Goal: Check status: Check status

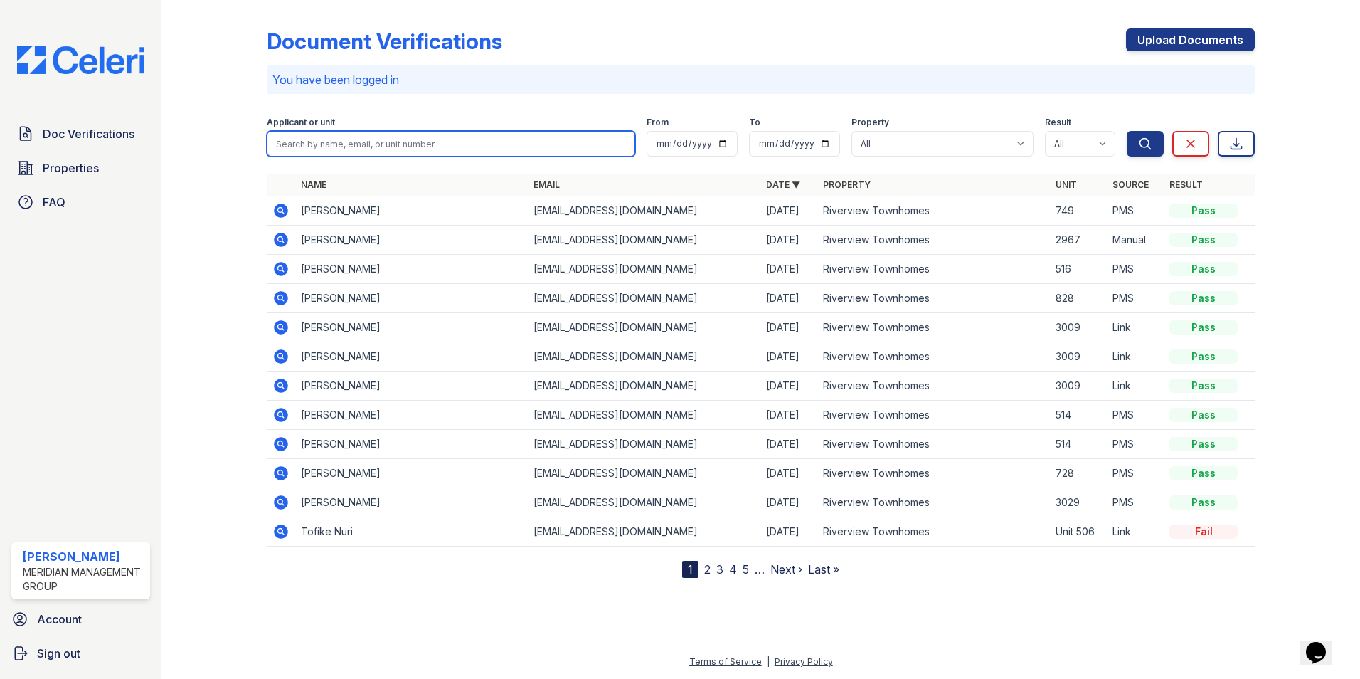
click at [319, 138] on input "search" at bounding box center [451, 144] width 368 height 26
type input "[PERSON_NAME]"
click at [1127, 131] on button "Search" at bounding box center [1145, 144] width 37 height 26
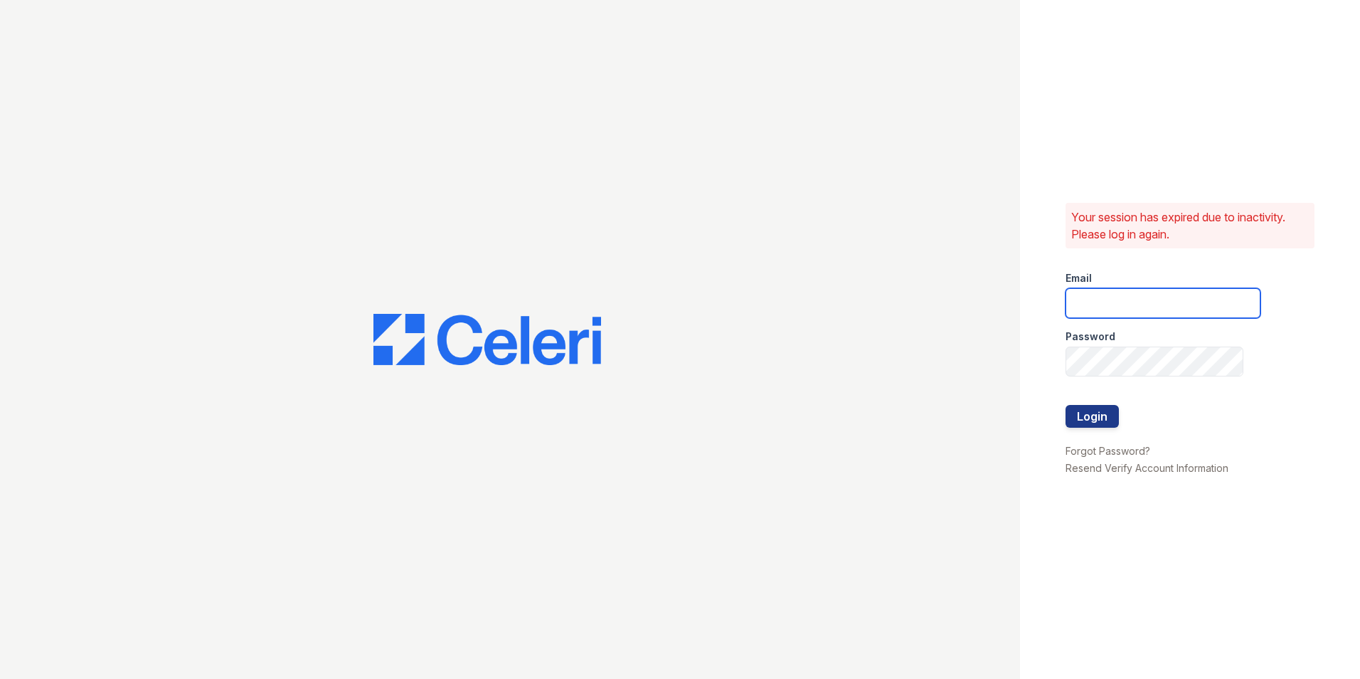
type input "ehudson@mmgmgt.com"
click at [1093, 415] on button "Login" at bounding box center [1092, 416] width 53 height 23
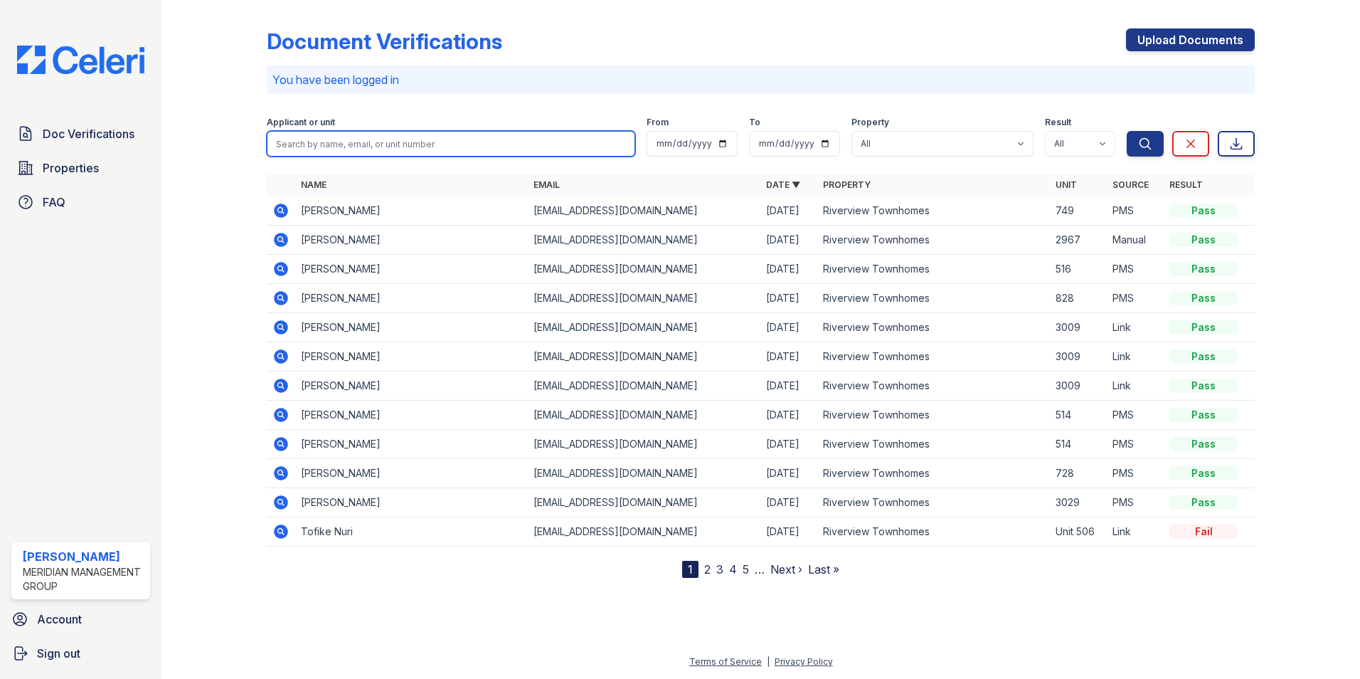
click at [392, 139] on input "search" at bounding box center [451, 144] width 368 height 26
type input "[PERSON_NAME]"
click at [1127, 131] on button "Search" at bounding box center [1145, 144] width 37 height 26
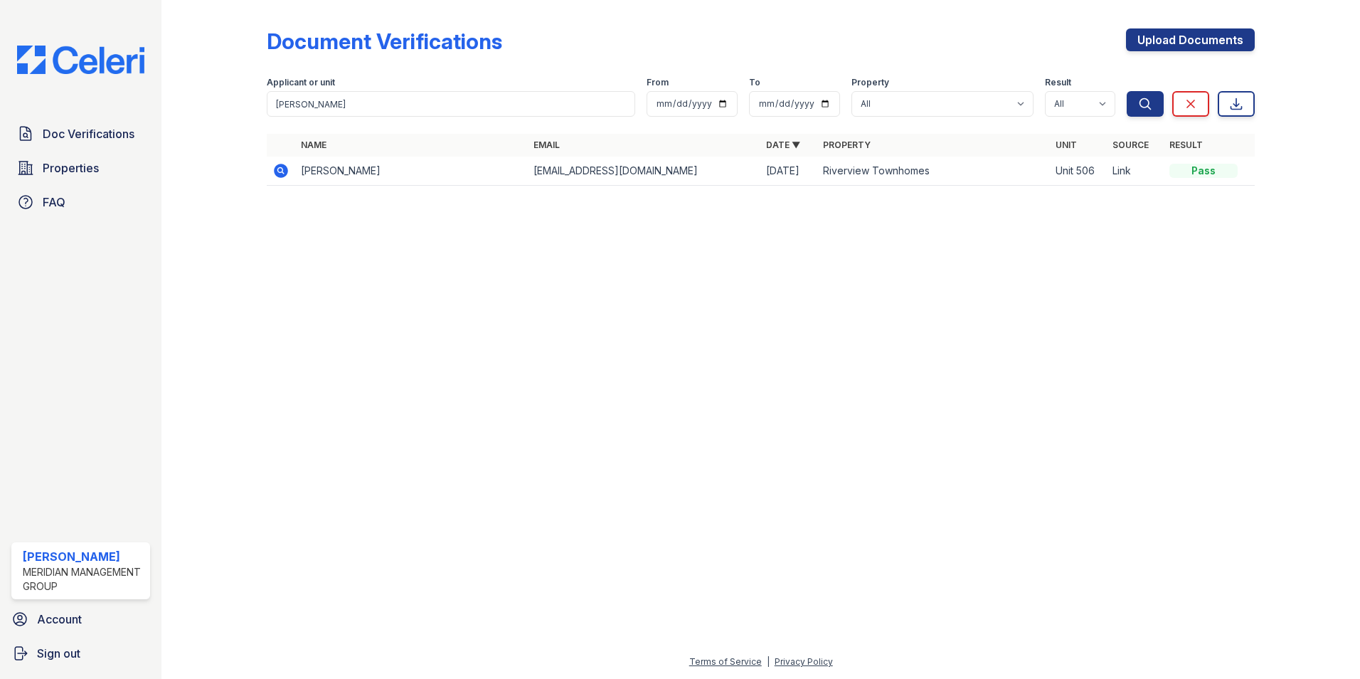
click at [274, 171] on icon at bounding box center [280, 170] width 17 height 17
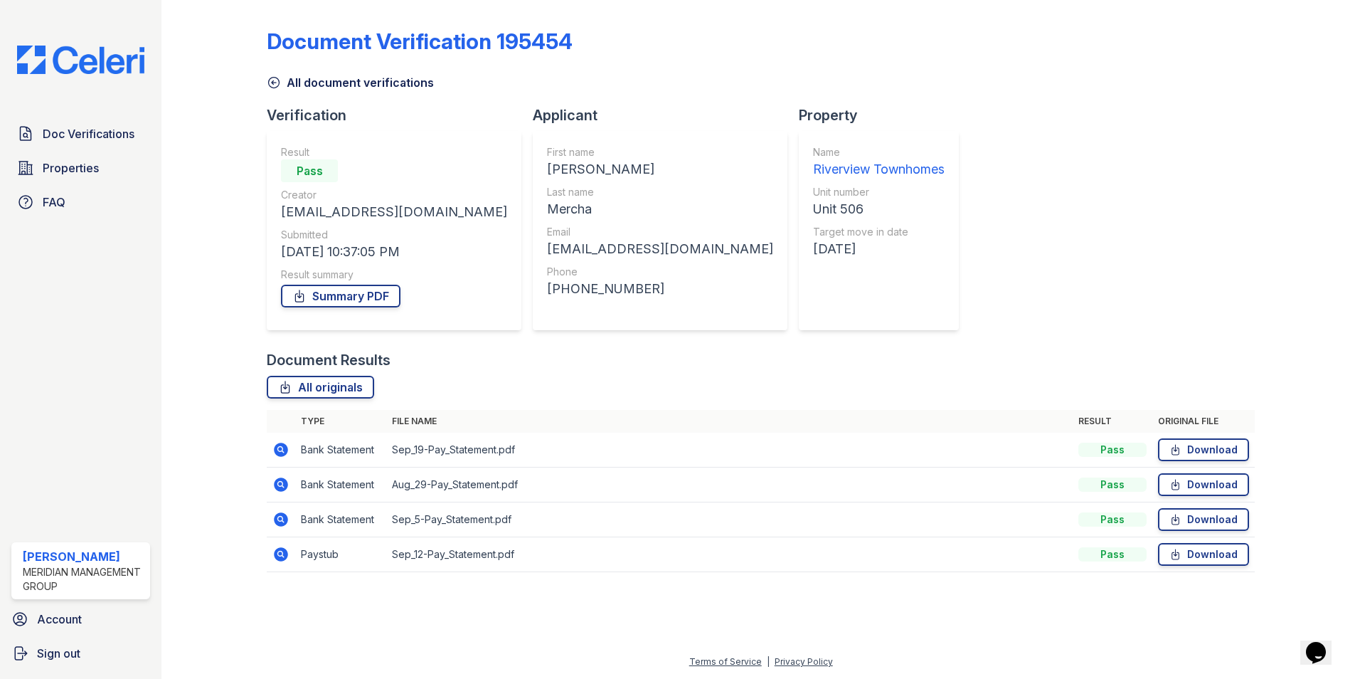
click at [272, 78] on icon at bounding box center [274, 83] width 11 height 11
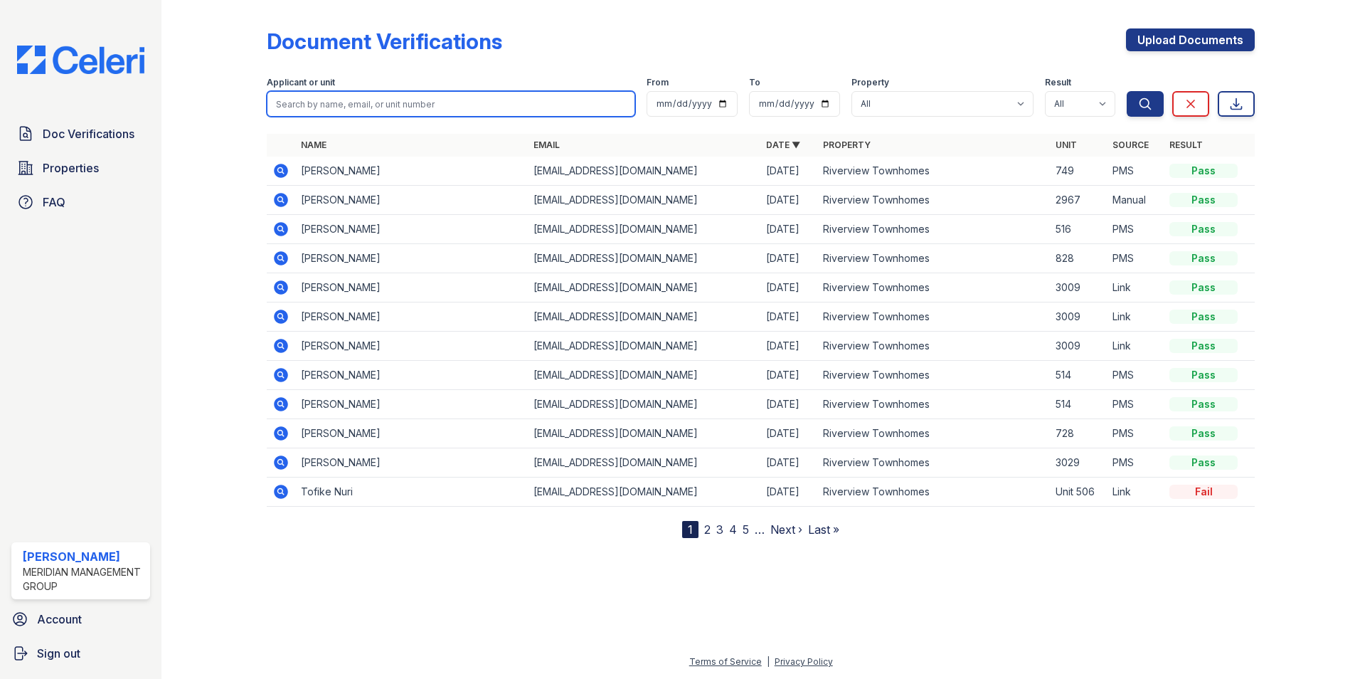
click at [386, 107] on input "search" at bounding box center [451, 104] width 368 height 26
type input "dominique"
click at [1127, 91] on button "Search" at bounding box center [1145, 104] width 37 height 26
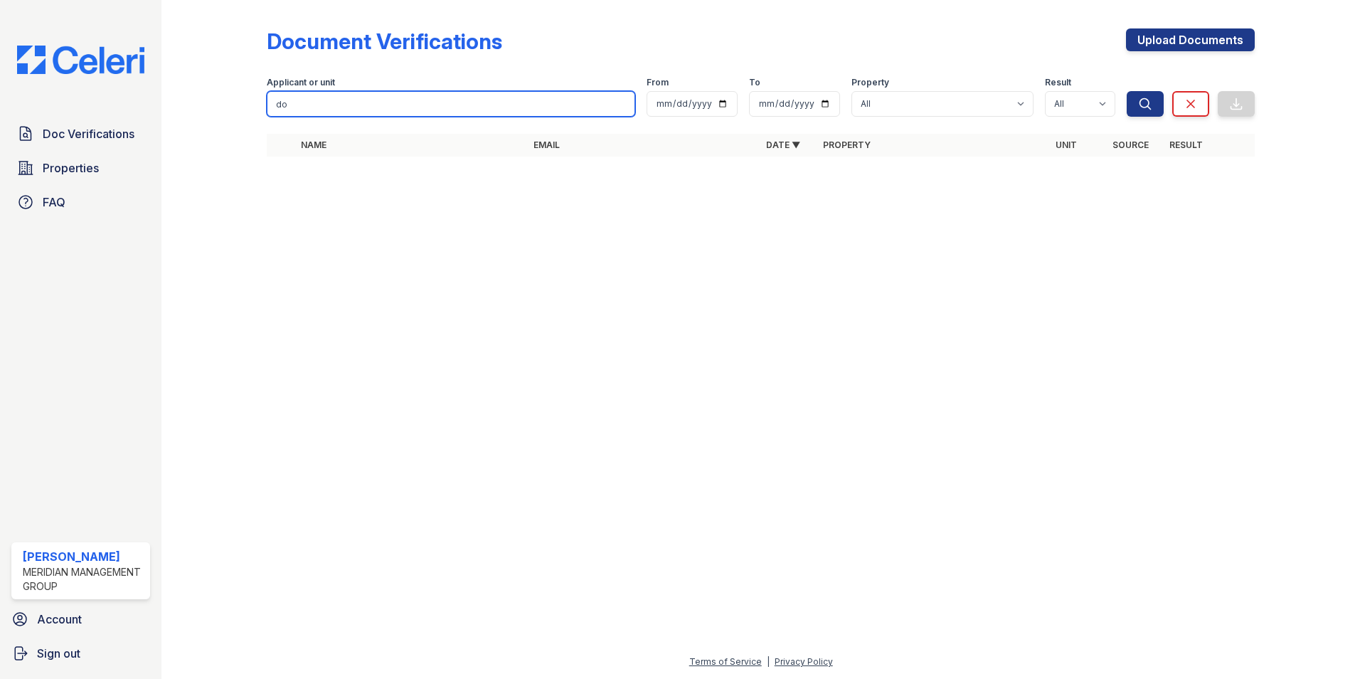
type input "d"
type input "dominique"
click at [1127, 91] on button "Search" at bounding box center [1145, 104] width 37 height 26
click at [435, 104] on input "dominique" at bounding box center [451, 104] width 368 height 26
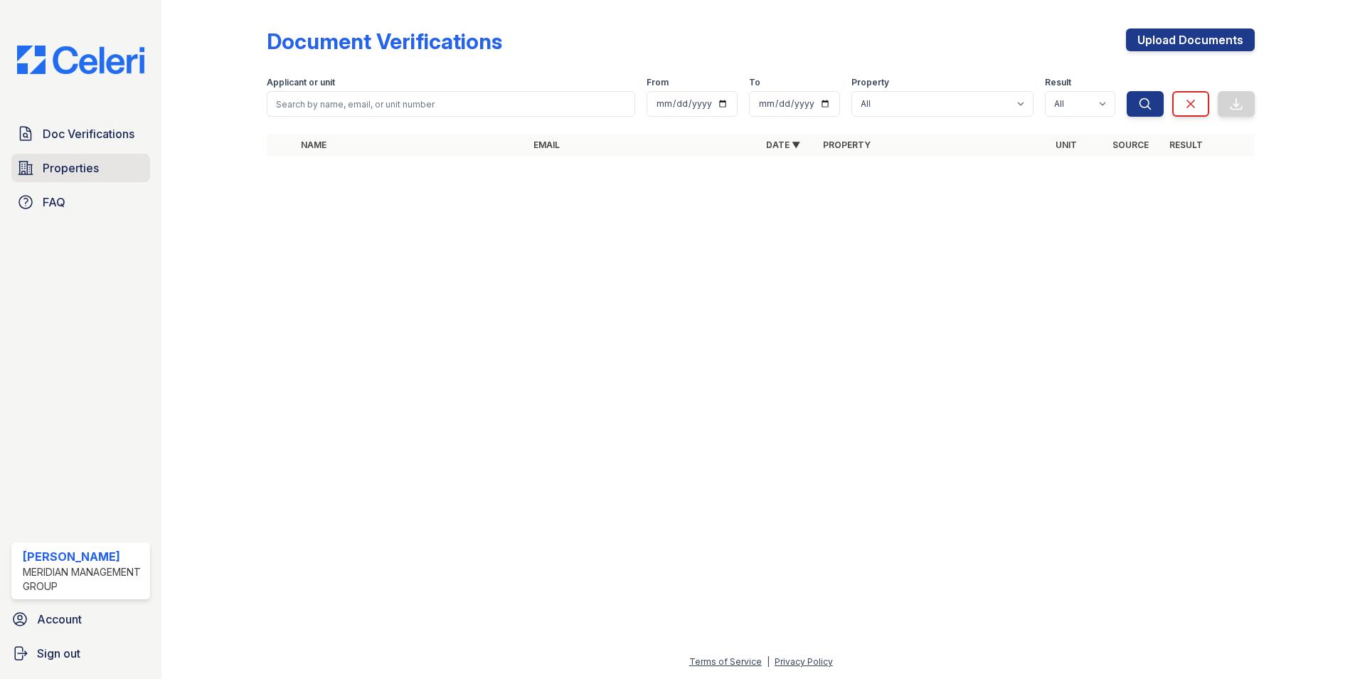
click at [96, 166] on span "Properties" at bounding box center [71, 167] width 56 height 17
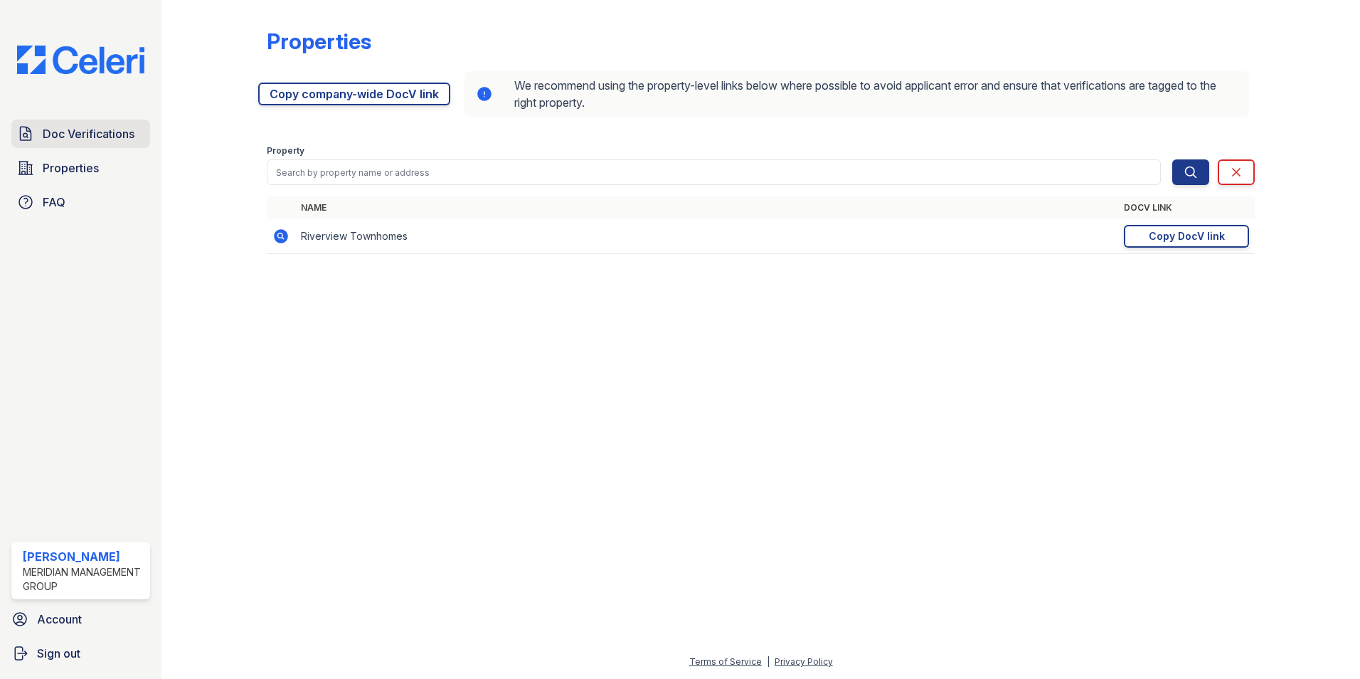
click at [97, 144] on link "Doc Verifications" at bounding box center [80, 133] width 139 height 28
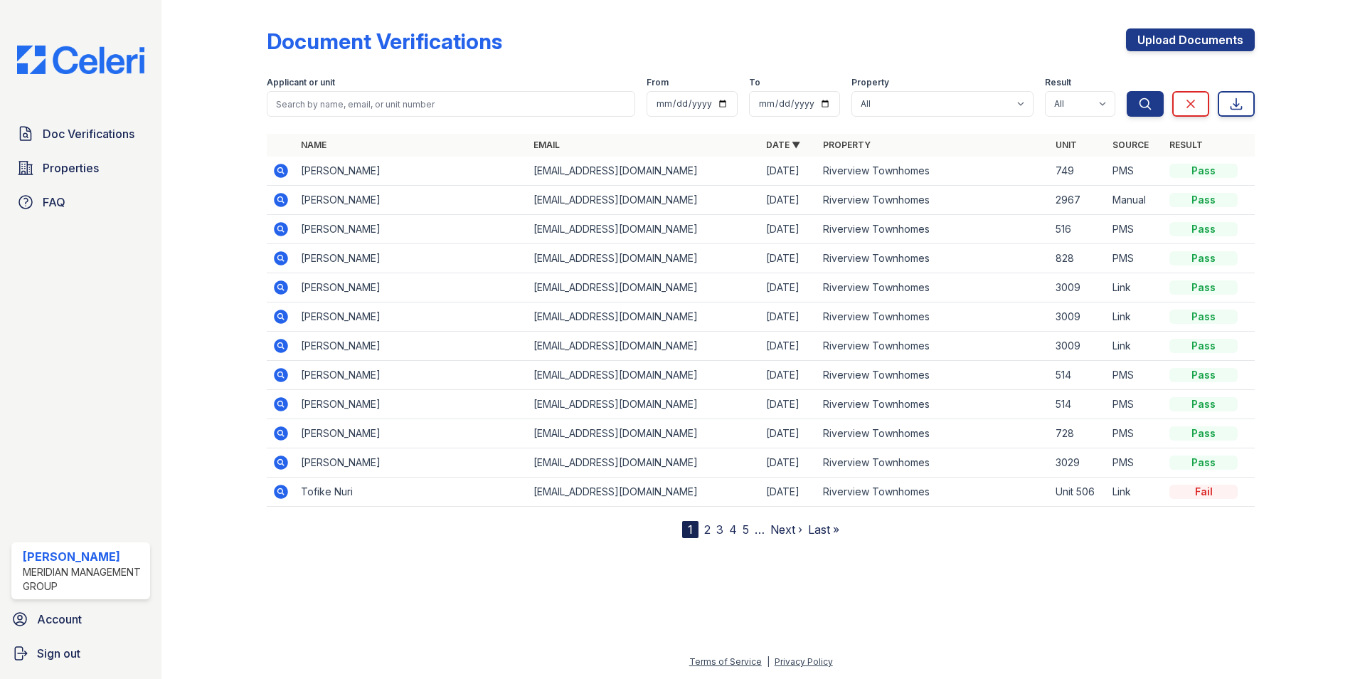
click at [707, 528] on link "2" at bounding box center [707, 529] width 6 height 14
click at [280, 259] on icon at bounding box center [280, 257] width 4 height 4
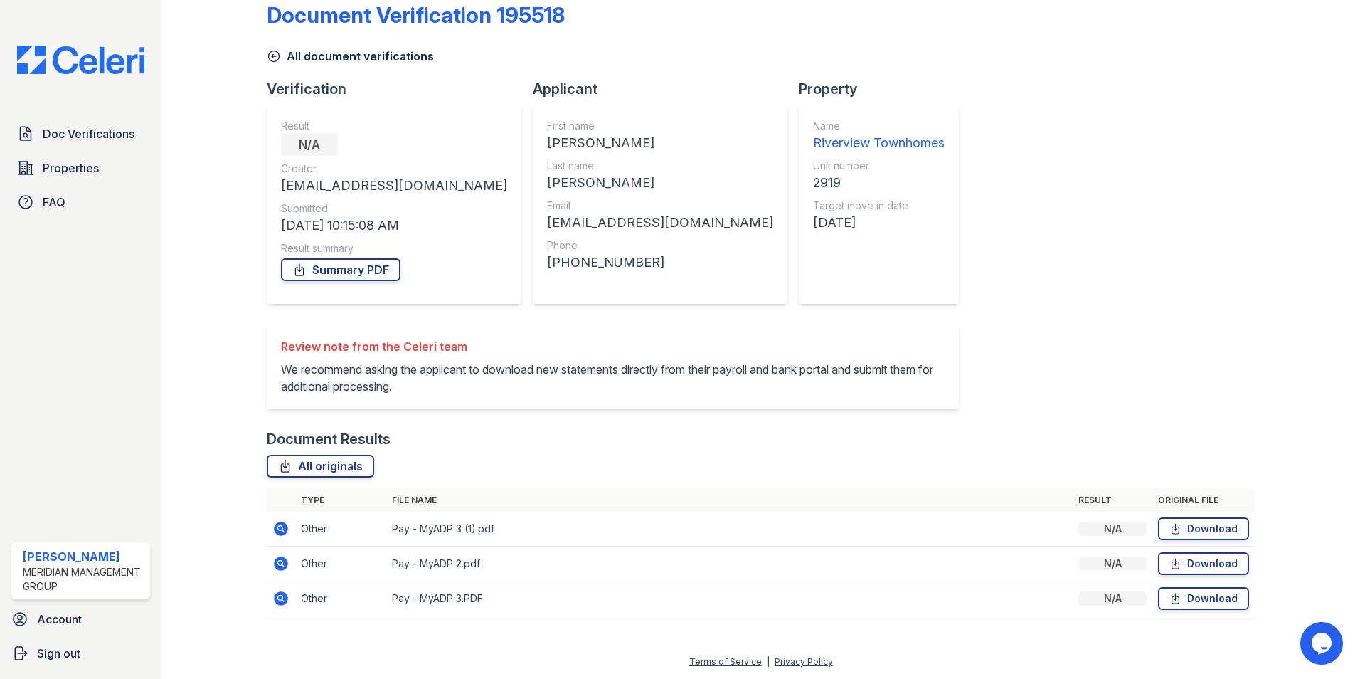
click at [282, 528] on icon at bounding box center [280, 528] width 17 height 17
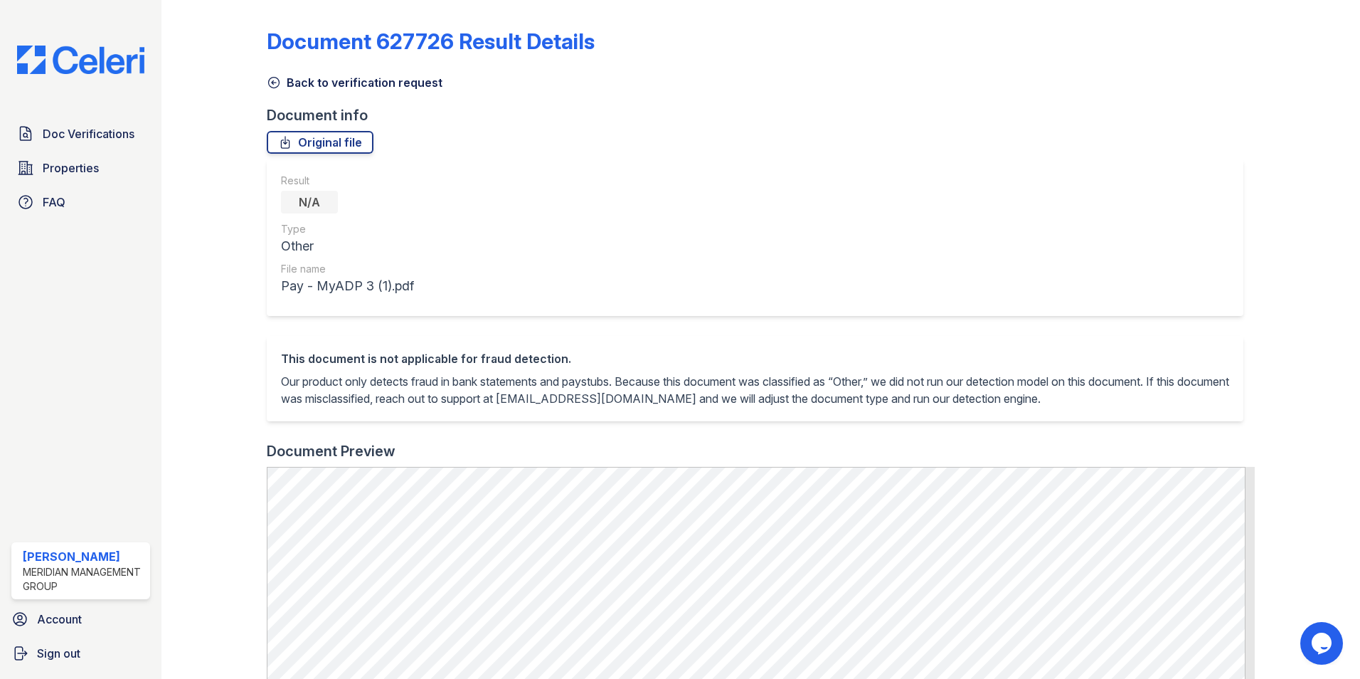
click at [274, 82] on icon at bounding box center [274, 82] width 14 height 14
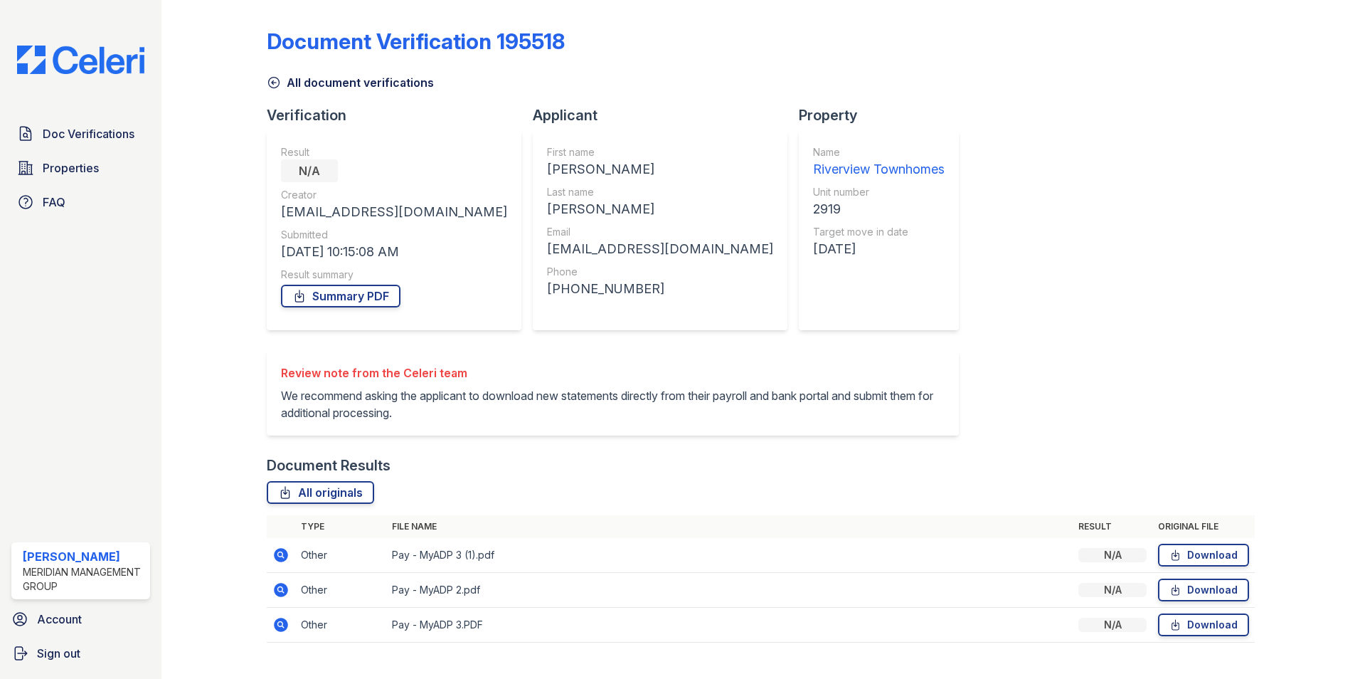
click at [274, 82] on icon at bounding box center [274, 82] width 14 height 14
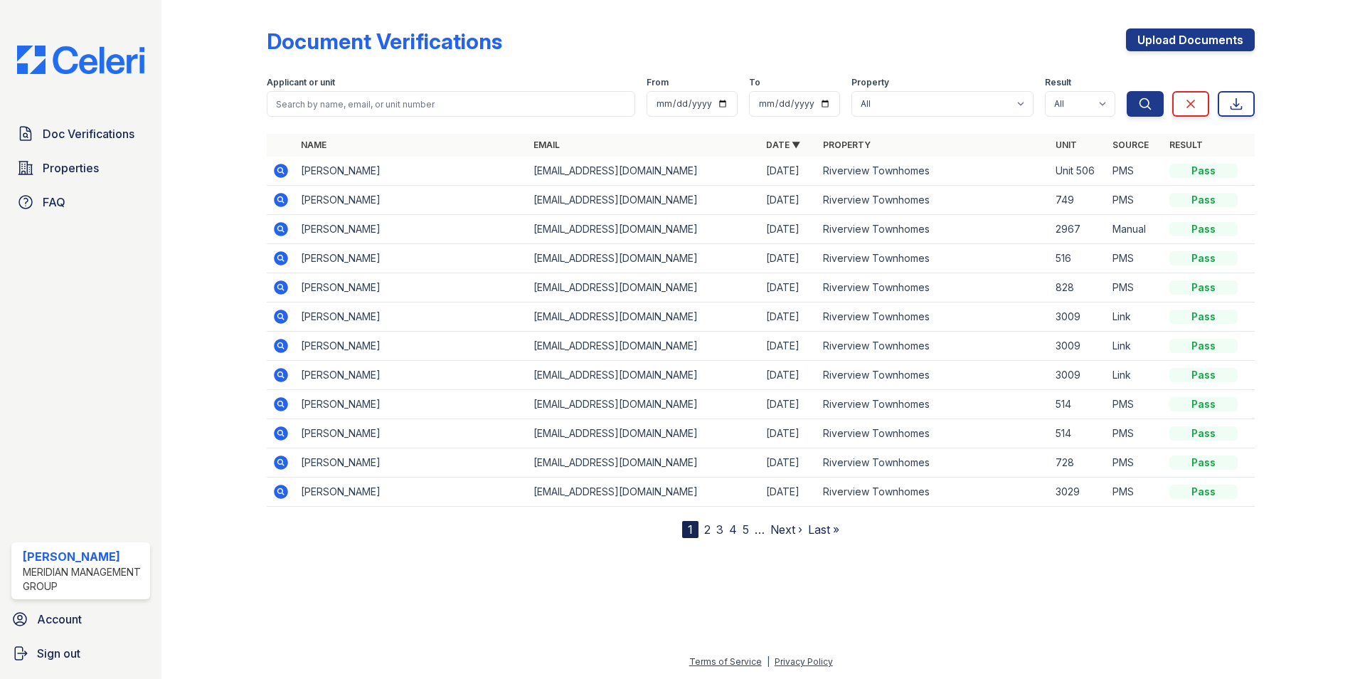
click at [283, 345] on icon at bounding box center [280, 345] width 17 height 17
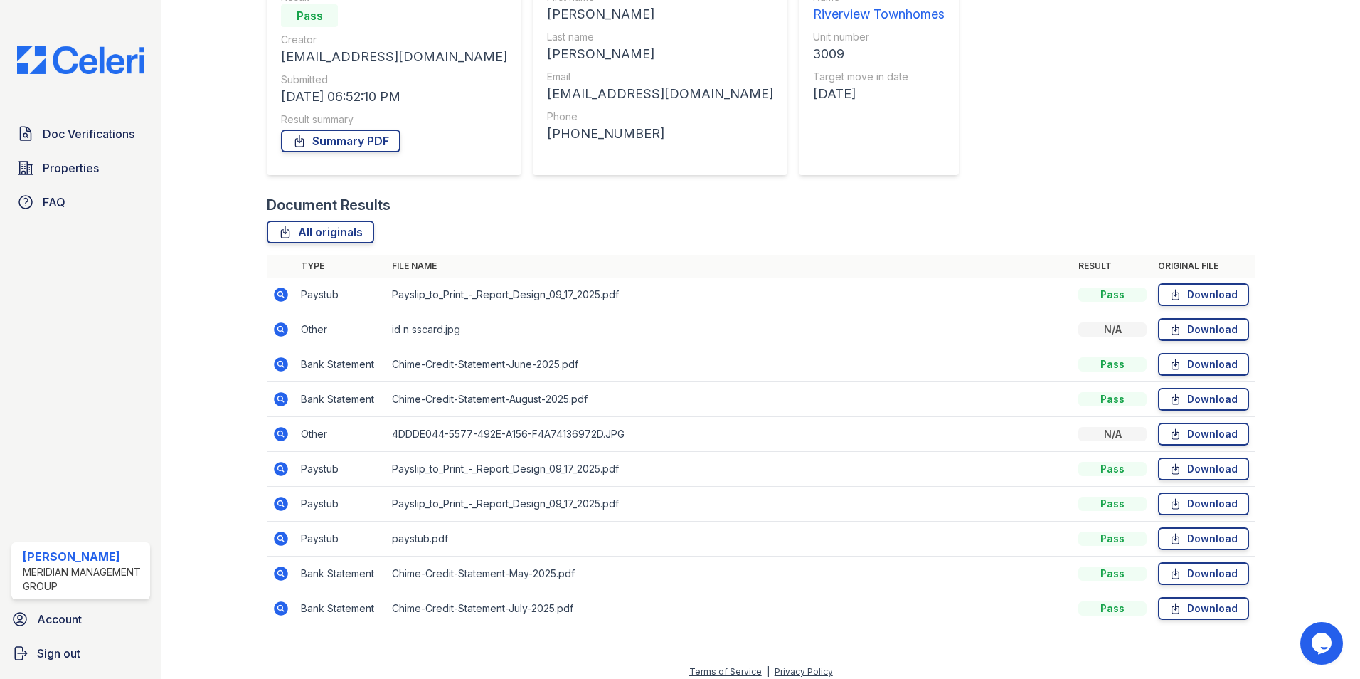
scroll to position [165, 0]
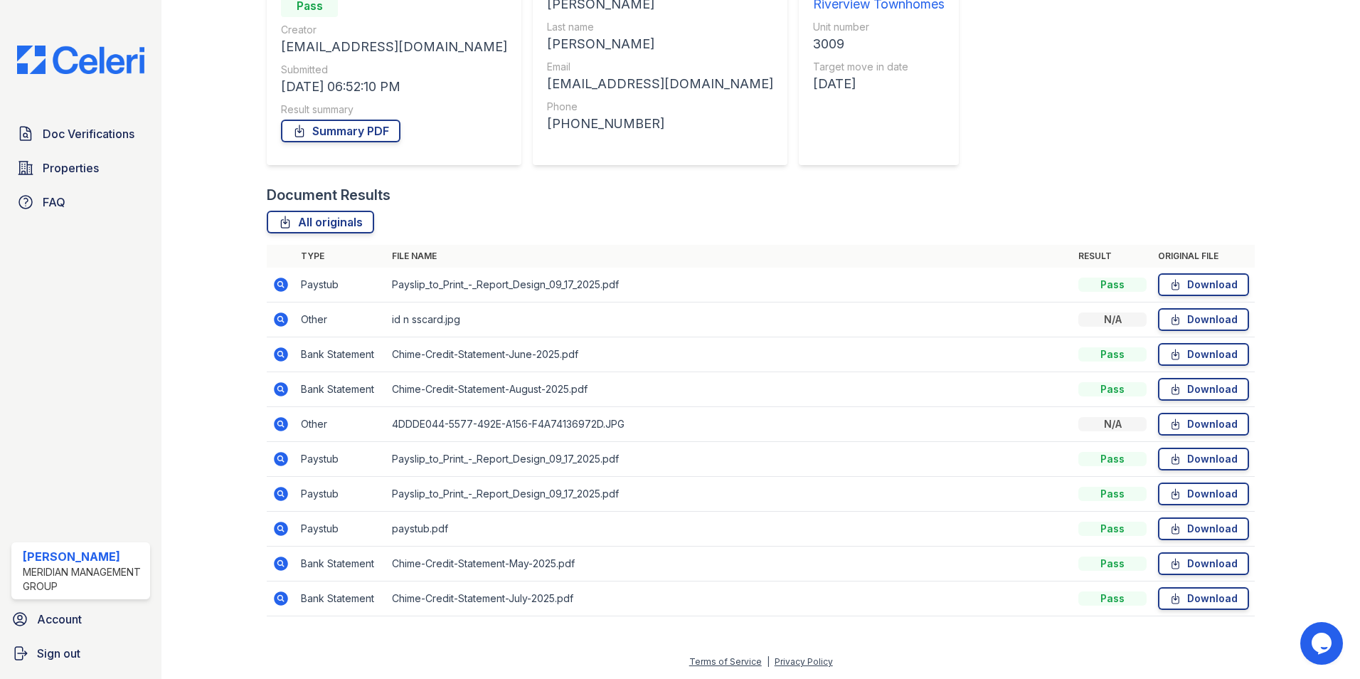
click at [283, 319] on icon at bounding box center [281, 319] width 14 height 14
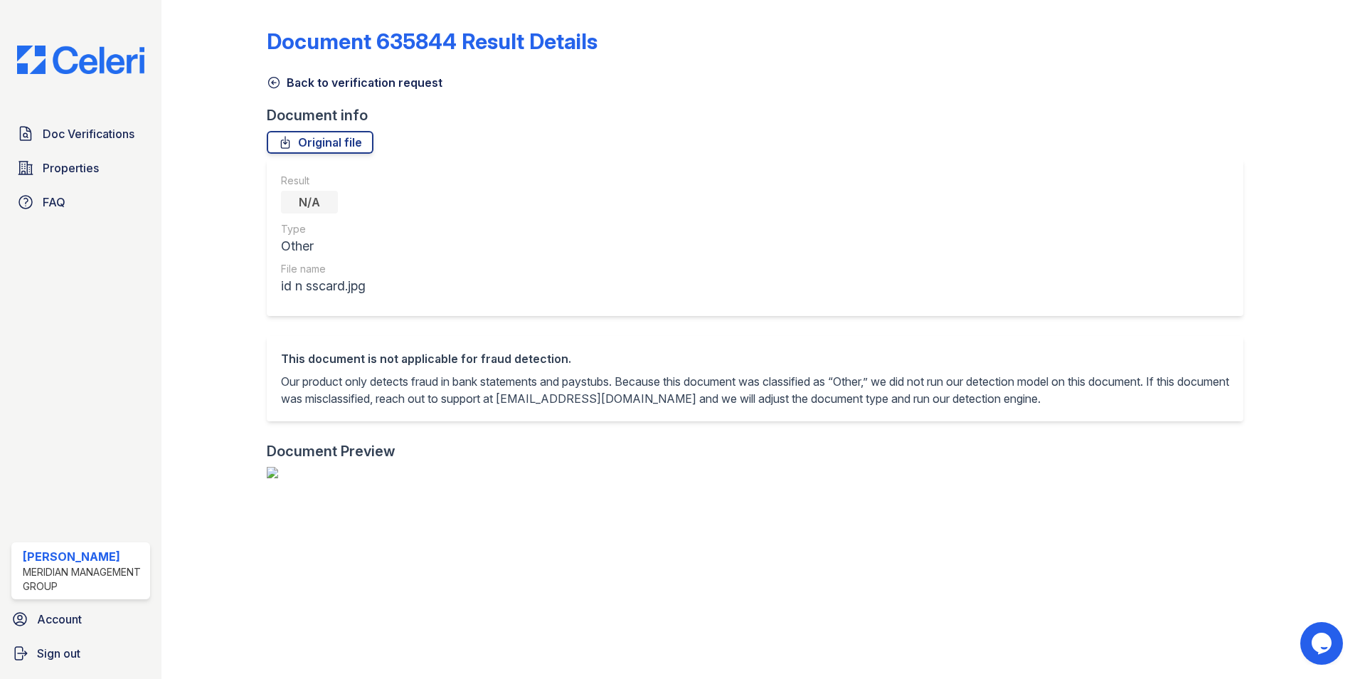
click at [270, 77] on icon at bounding box center [274, 82] width 14 height 14
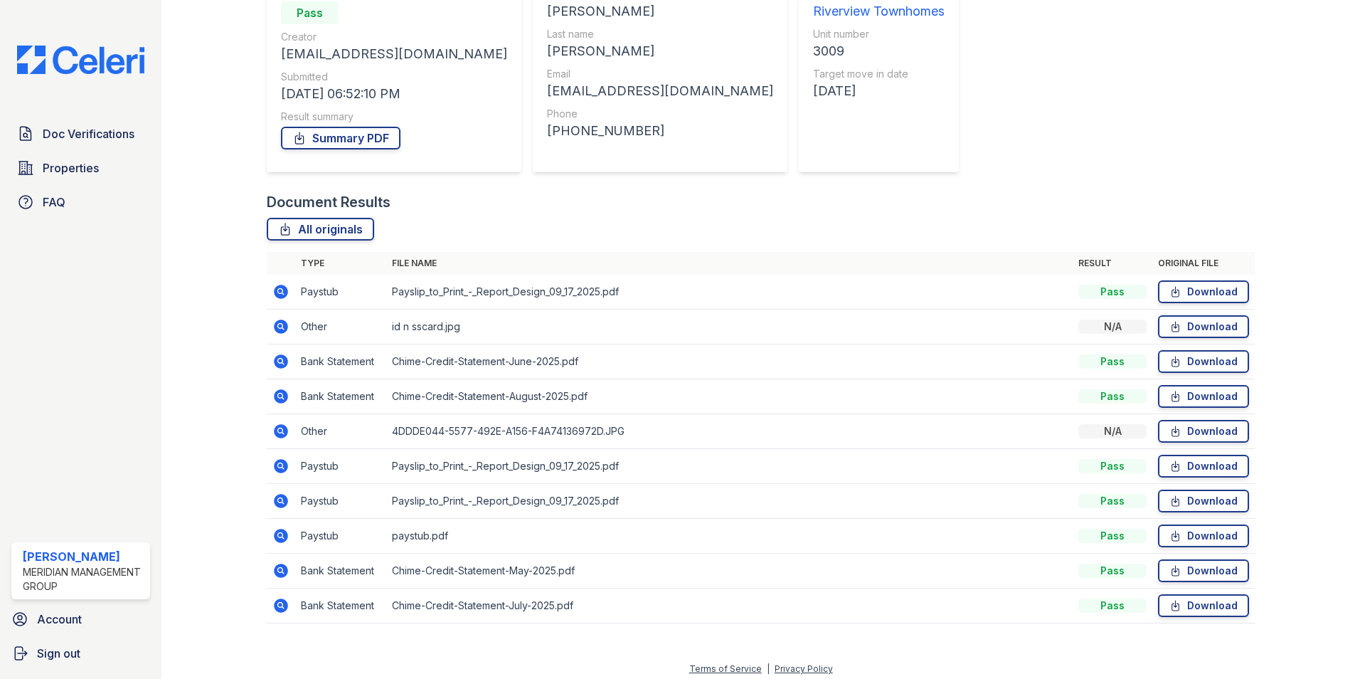
scroll to position [165, 0]
